Goal: Navigation & Orientation: Find specific page/section

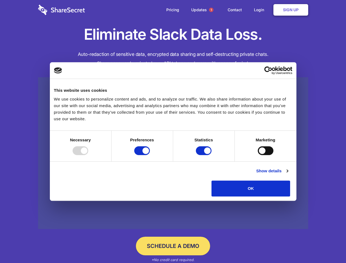
click at [88, 155] on div at bounding box center [81, 150] width 16 height 9
click at [150, 155] on input "Preferences" at bounding box center [142, 150] width 16 height 9
checkbox input "false"
click at [205, 155] on input "Statistics" at bounding box center [204, 150] width 16 height 9
checkbox input "false"
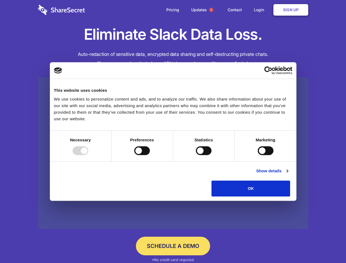
click at [258, 155] on input "Marketing" at bounding box center [266, 150] width 16 height 9
checkbox input "true"
click at [288, 174] on link "Show details" at bounding box center [272, 171] width 32 height 7
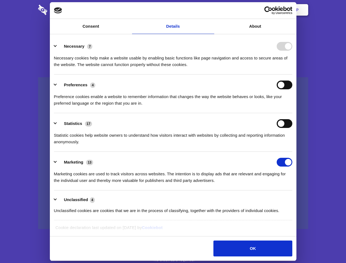
click at [293, 152] on li "Statistics 17 Statistic cookies help website owners to understand how visitors …" at bounding box center [173, 132] width 239 height 39
click at [211, 10] on span "1" at bounding box center [211, 10] width 4 height 4
